Goal: Task Accomplishment & Management: Use online tool/utility

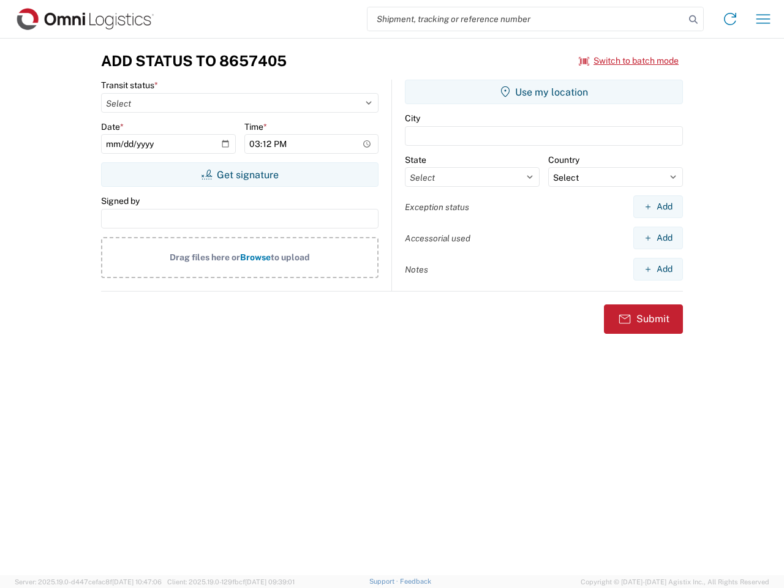
click at [526, 19] on input "search" at bounding box center [526, 18] width 317 height 23
click at [694, 20] on icon at bounding box center [693, 19] width 17 height 17
click at [730, 19] on icon at bounding box center [730, 19] width 20 height 20
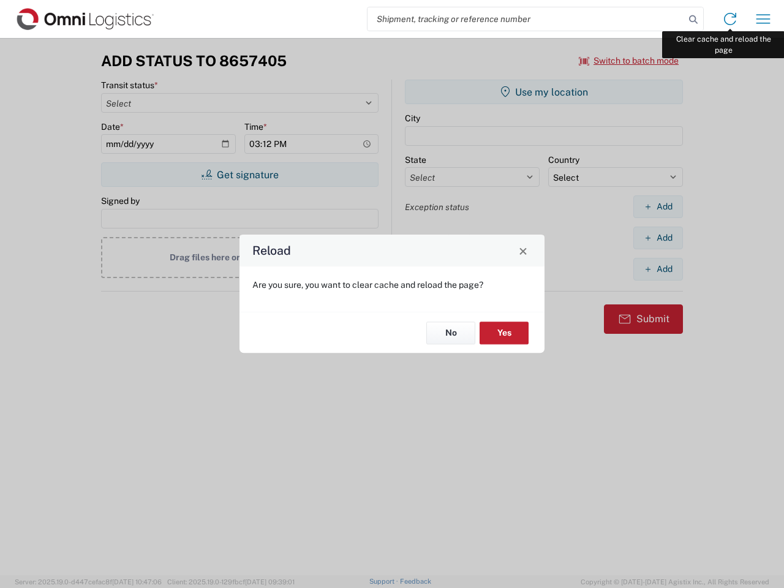
click at [763, 19] on div "Reload Are you sure, you want to clear cache and reload the page? No Yes" at bounding box center [392, 294] width 784 height 588
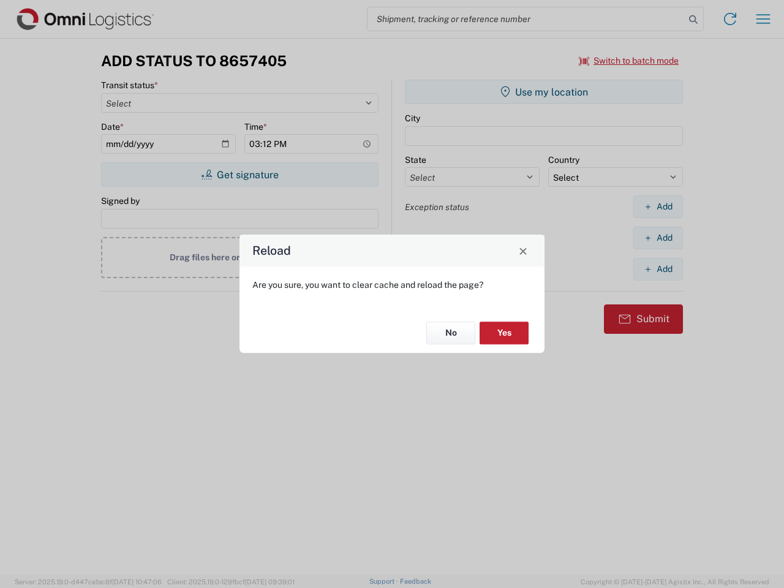
click at [629, 61] on div "Reload Are you sure, you want to clear cache and reload the page? No Yes" at bounding box center [392, 294] width 784 height 588
click at [240, 175] on div "Reload Are you sure, you want to clear cache and reload the page? No Yes" at bounding box center [392, 294] width 784 height 588
click at [544, 92] on div "Reload Are you sure, you want to clear cache and reload the page? No Yes" at bounding box center [392, 294] width 784 height 588
click at [658, 206] on div "Reload Are you sure, you want to clear cache and reload the page? No Yes" at bounding box center [392, 294] width 784 height 588
click at [658, 238] on div "Reload Are you sure, you want to clear cache and reload the page? No Yes" at bounding box center [392, 294] width 784 height 588
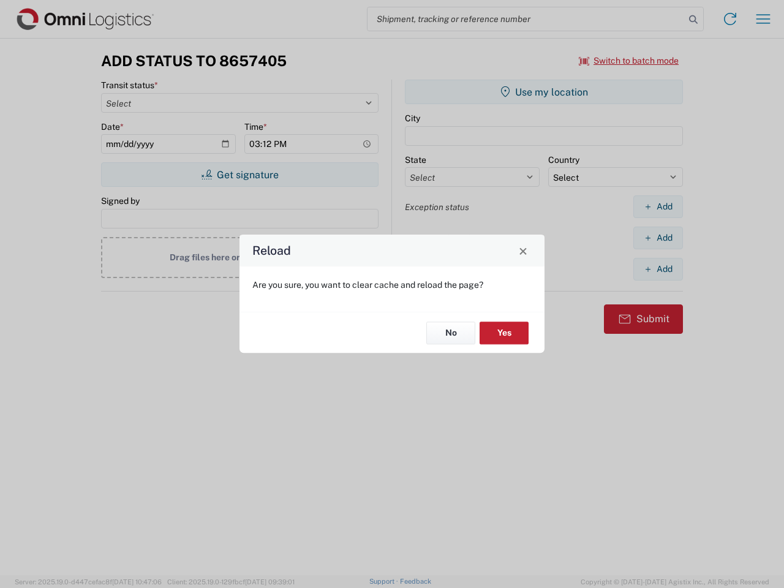
click at [658, 269] on div "Reload Are you sure, you want to clear cache and reload the page? No Yes" at bounding box center [392, 294] width 784 height 588
